Goal: Task Accomplishment & Management: Use online tool/utility

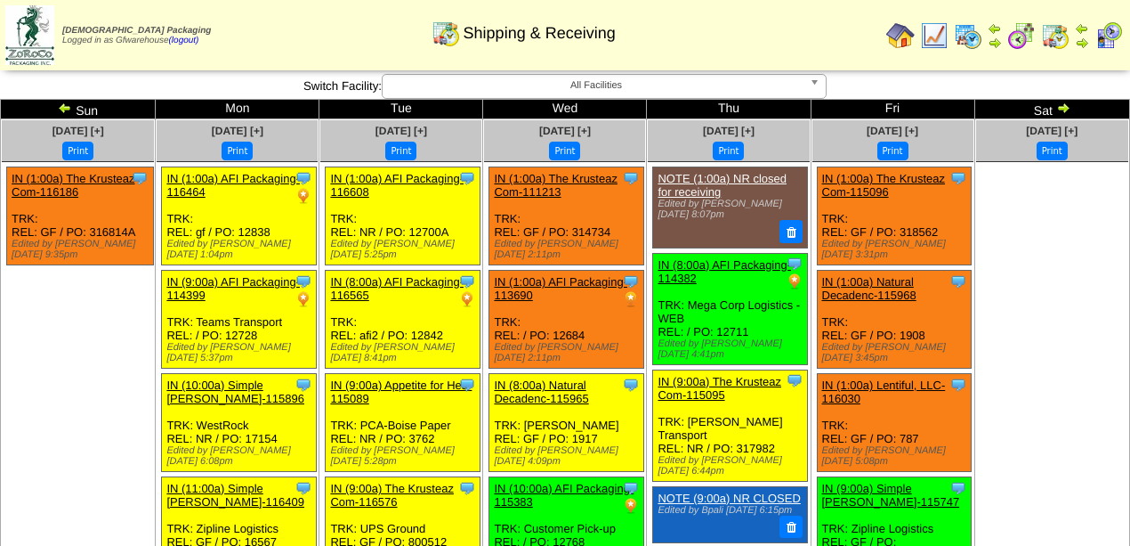
scroll to position [1210, 0]
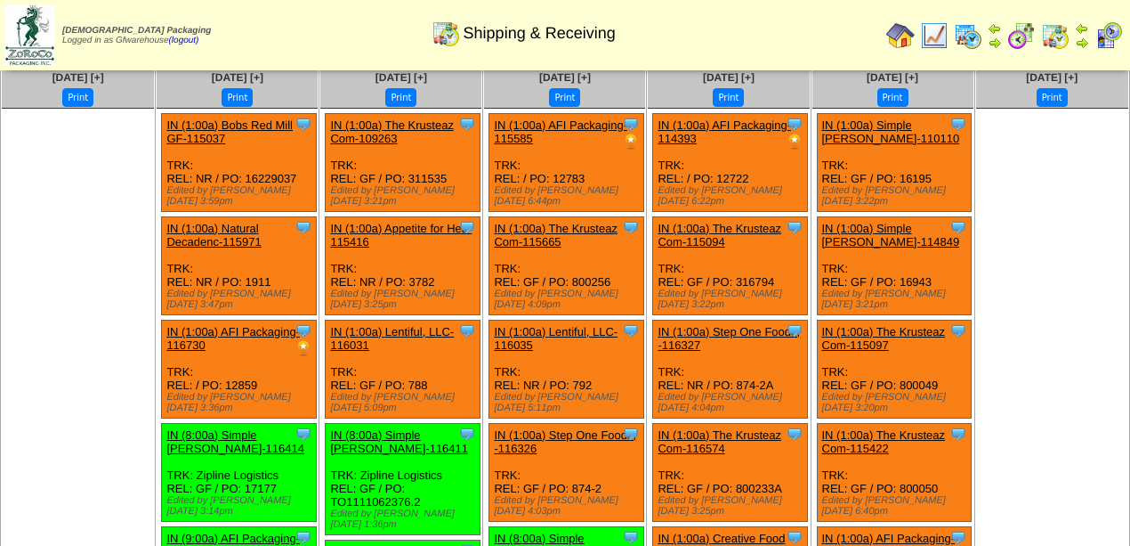
click at [1075, 215] on ul at bounding box center [1052, 242] width 152 height 267
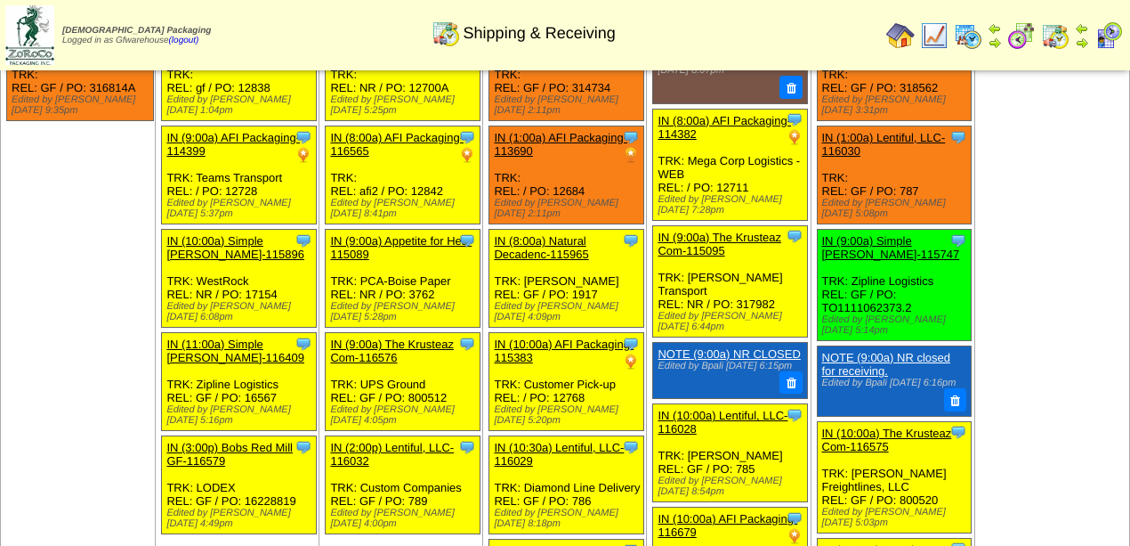
scroll to position [86, 0]
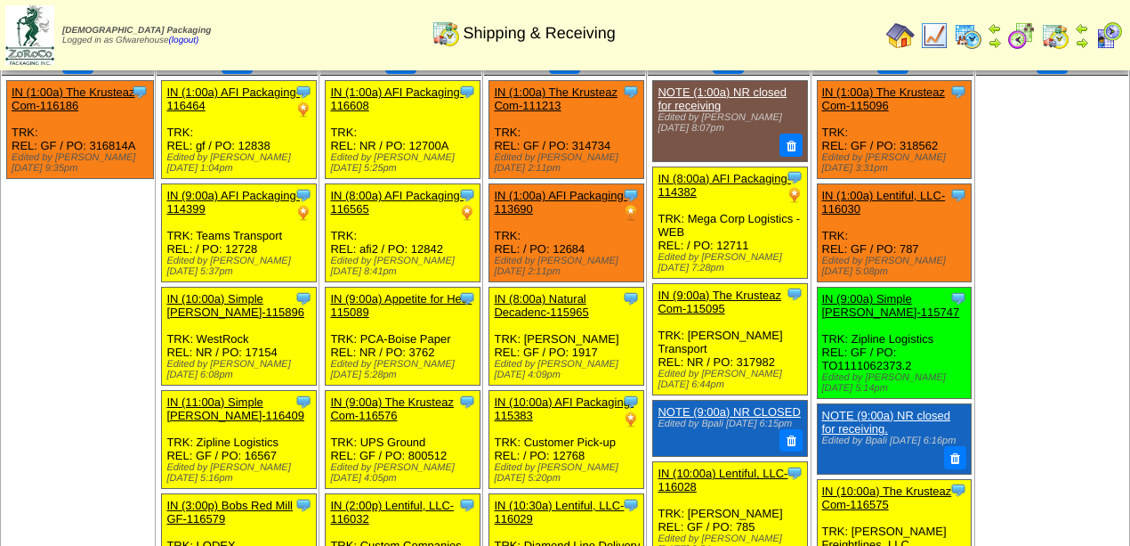
drag, startPoint x: 906, startPoint y: 345, endPoint x: 817, endPoint y: 347, distance: 89.0
click at [817, 347] on div "Clone Item IN (9:00a) Simple Mills-115747 Simple Mills ScheduleID: 115747 41671…" at bounding box center [894, 342] width 155 height 111
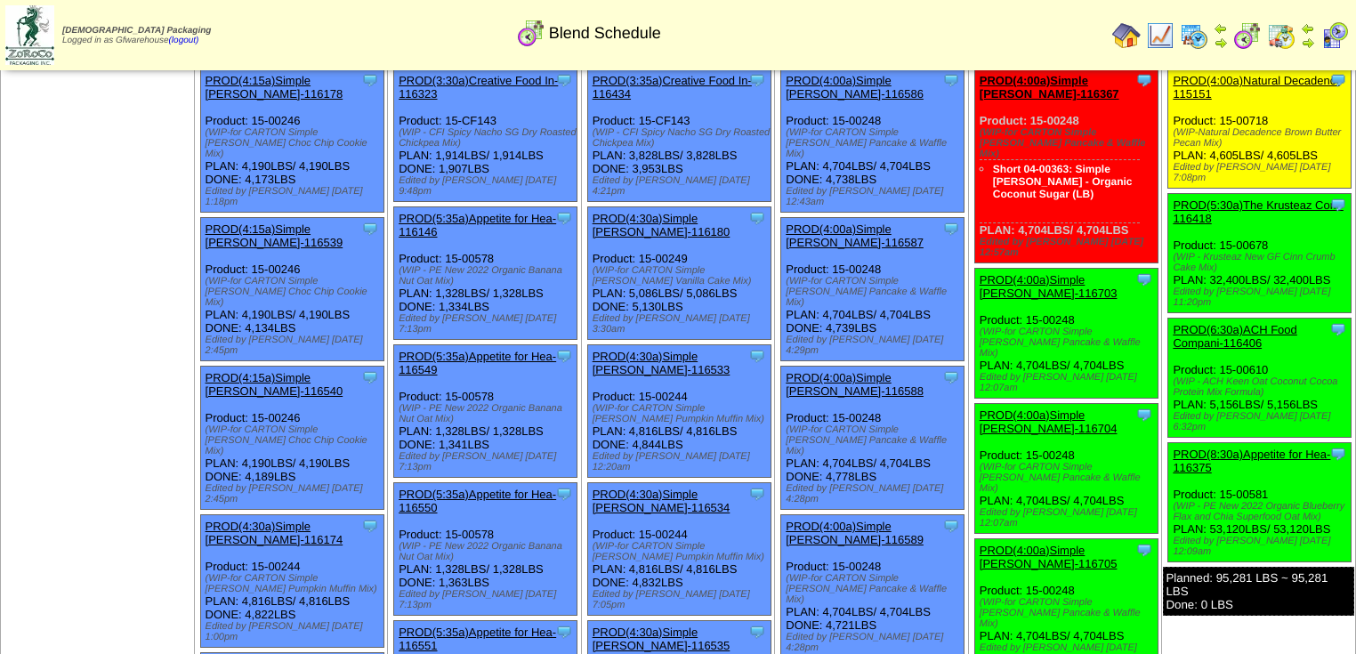
scroll to position [142, 0]
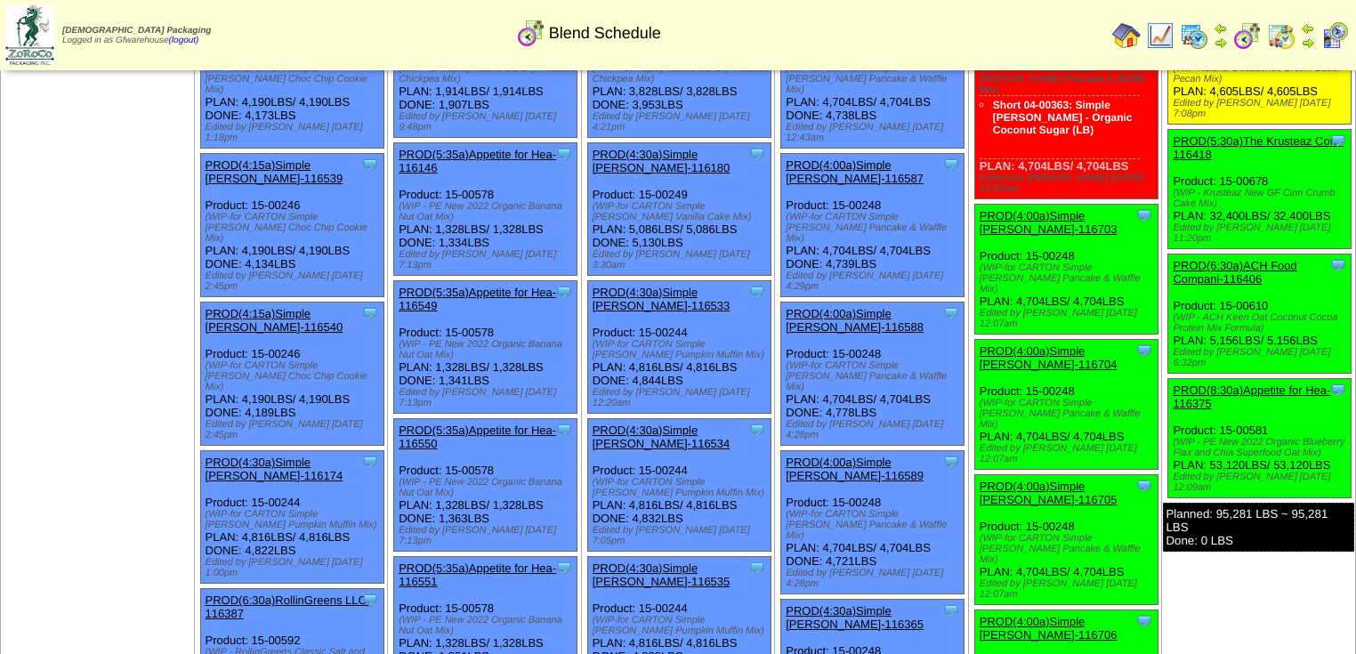
click at [1060, 209] on link "PROD(4:00a)Simple Mills-116703" at bounding box center [1049, 222] width 138 height 27
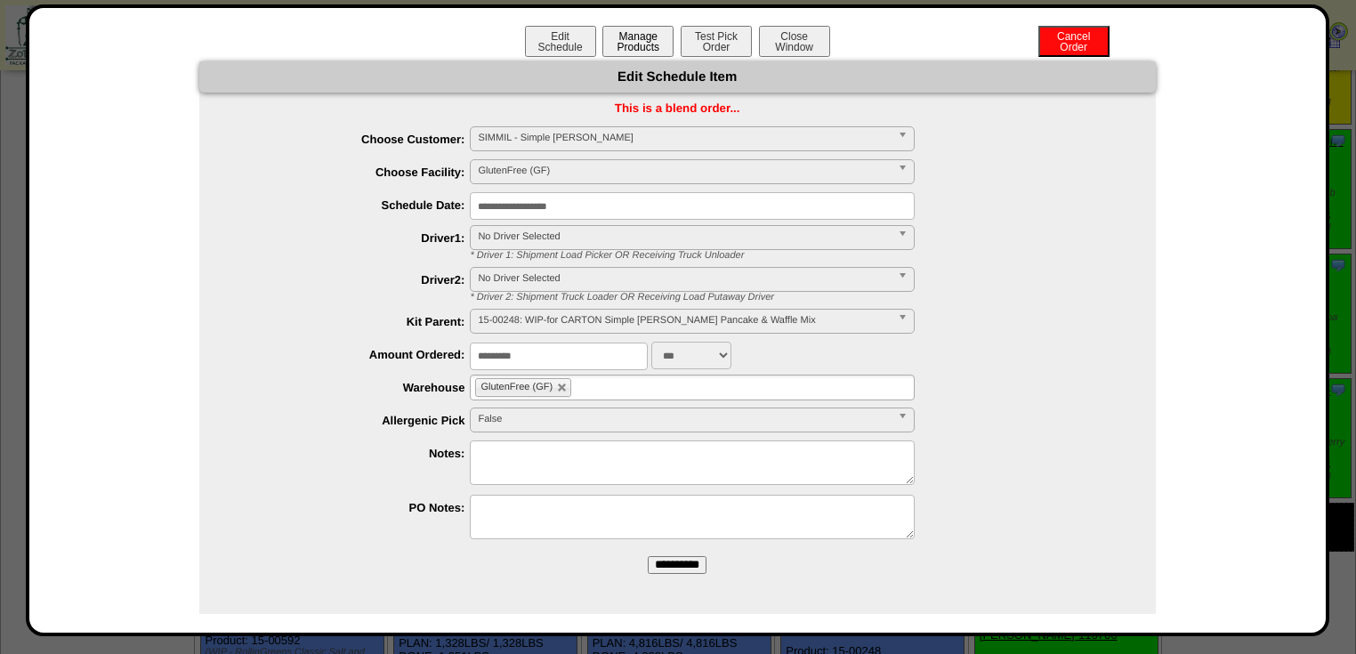
click at [627, 50] on button "Manage Products" at bounding box center [637, 41] width 71 height 31
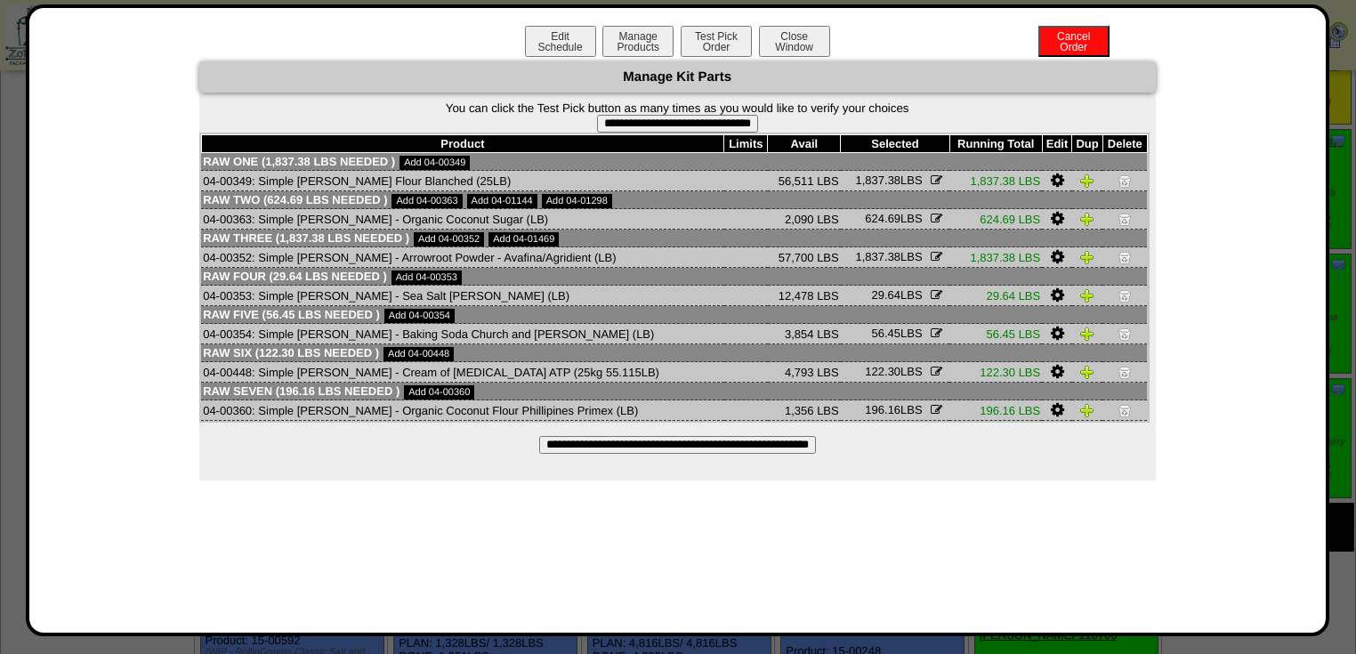
click at [1051, 184] on icon at bounding box center [1057, 181] width 13 height 16
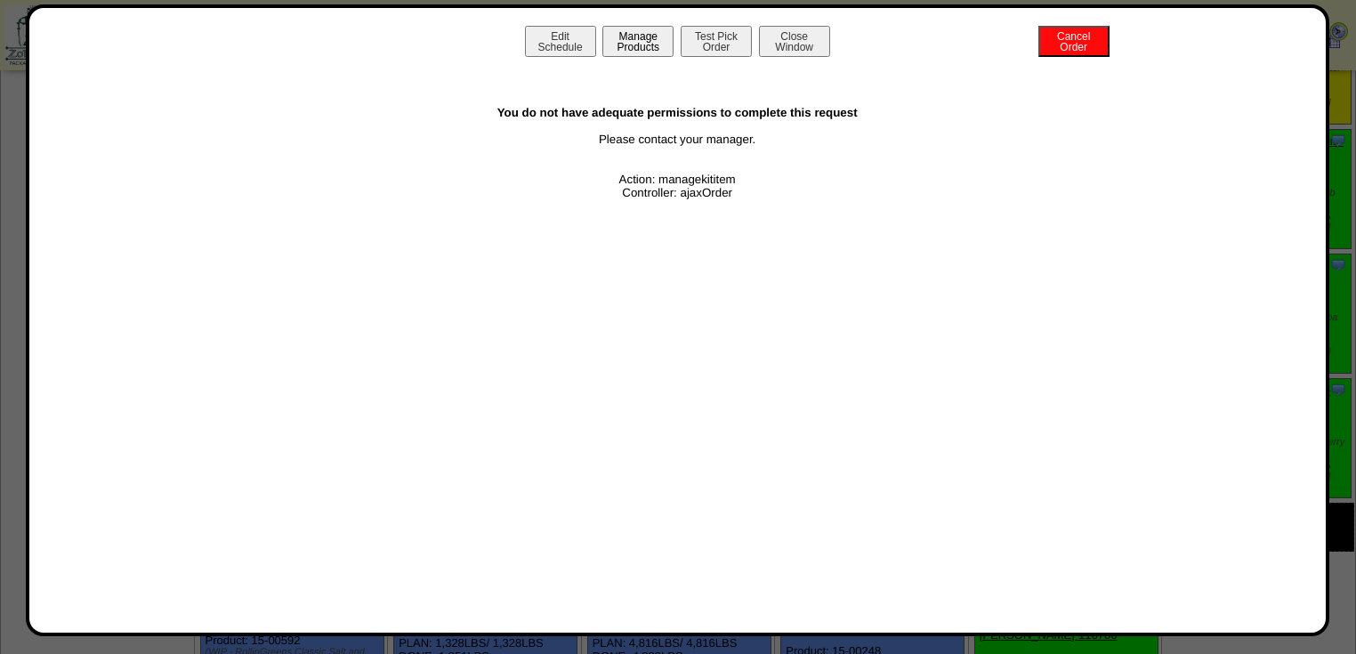
click at [638, 48] on button "Manage Products" at bounding box center [637, 41] width 71 height 31
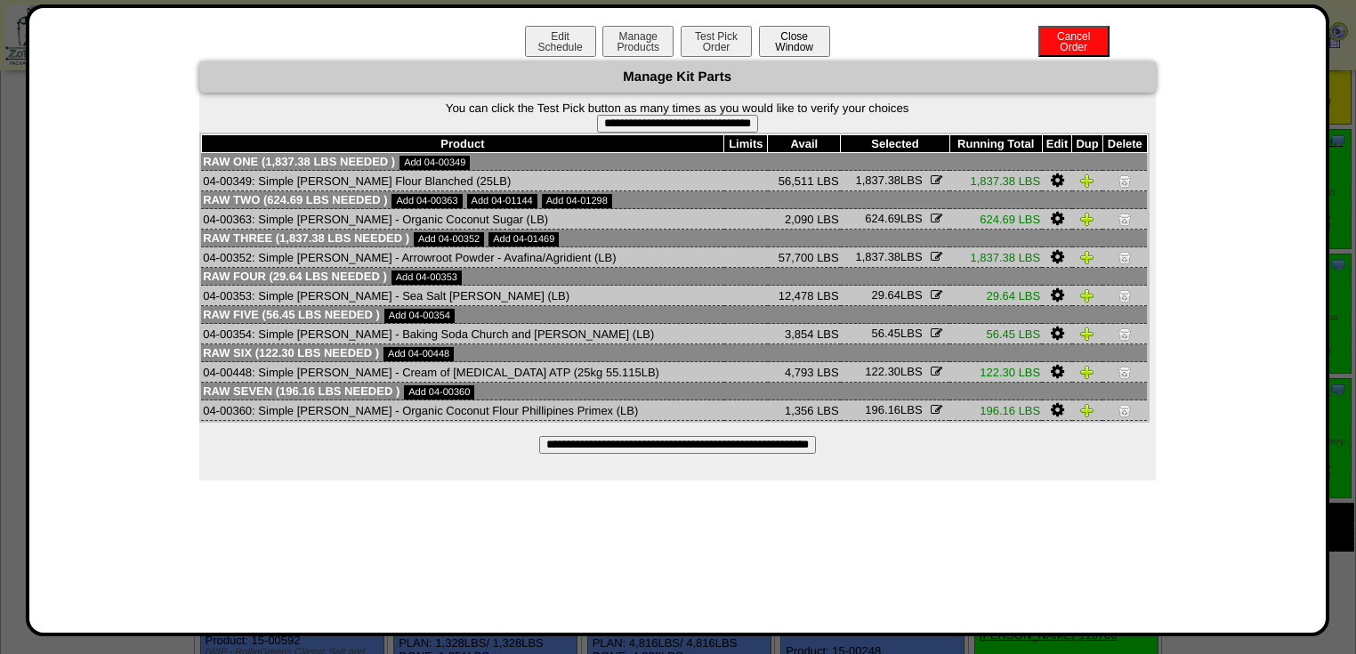
click at [808, 53] on button "Close Window" at bounding box center [794, 41] width 71 height 31
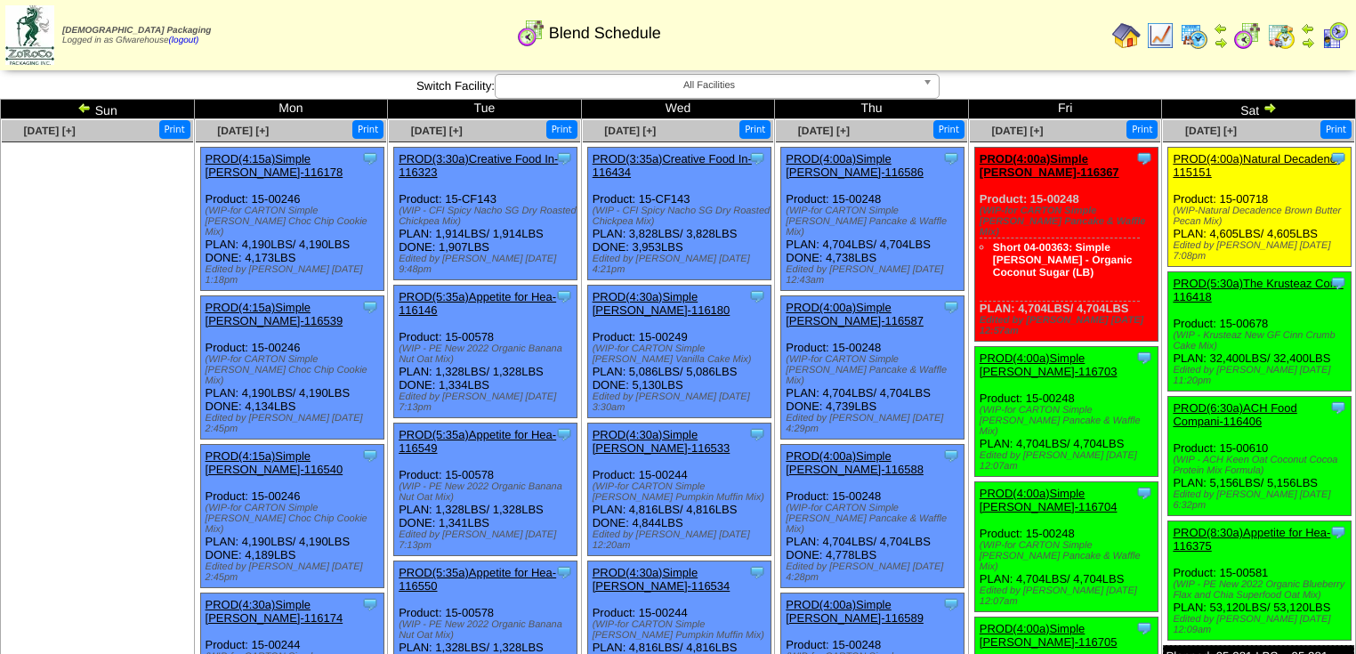
click at [1128, 35] on img at bounding box center [1126, 35] width 28 height 28
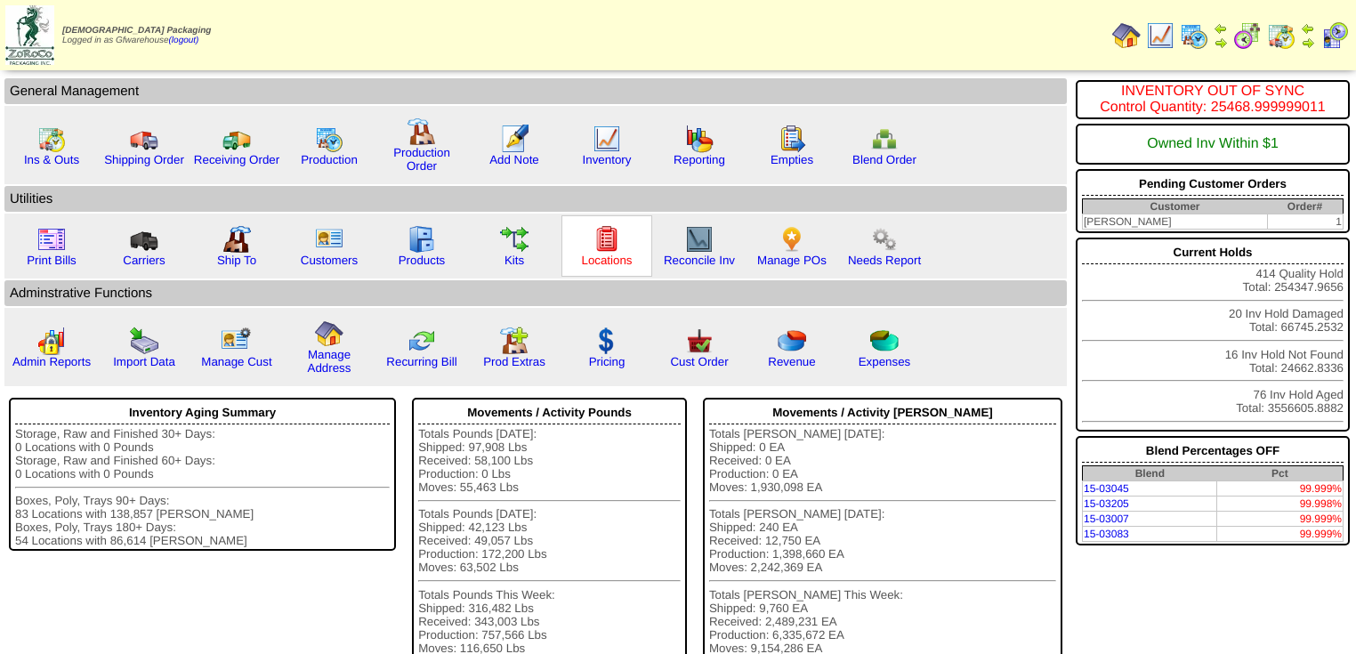
click at [604, 263] on link "Locations" at bounding box center [606, 260] width 51 height 13
